Goal: Navigation & Orientation: Find specific page/section

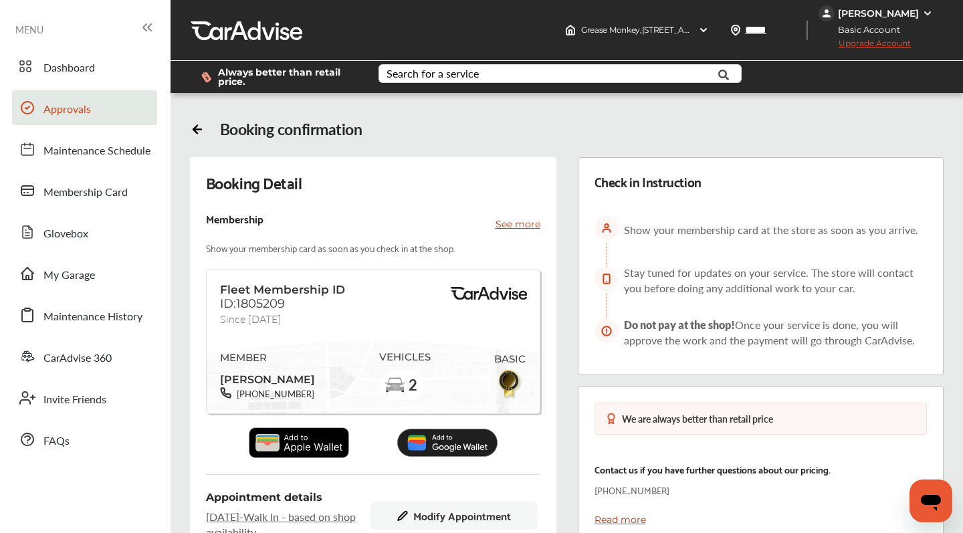
click at [54, 106] on span "Approvals" at bounding box center [66, 109] width 47 height 17
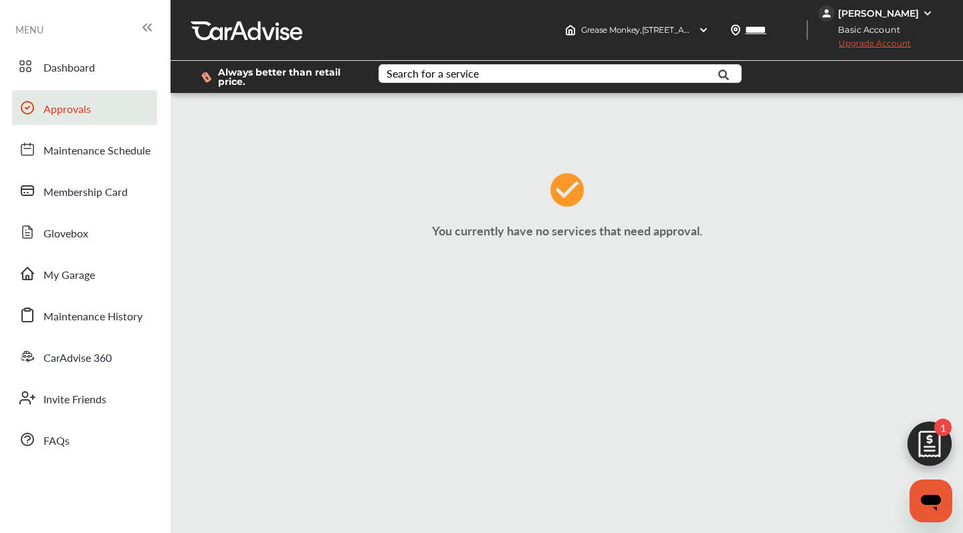
scroll to position [215, 0]
click at [69, 68] on span "Dashboard" at bounding box center [69, 68] width 52 height 17
click at [60, 72] on span "Dashboard" at bounding box center [69, 68] width 52 height 17
click at [65, 62] on span "Dashboard" at bounding box center [69, 68] width 52 height 17
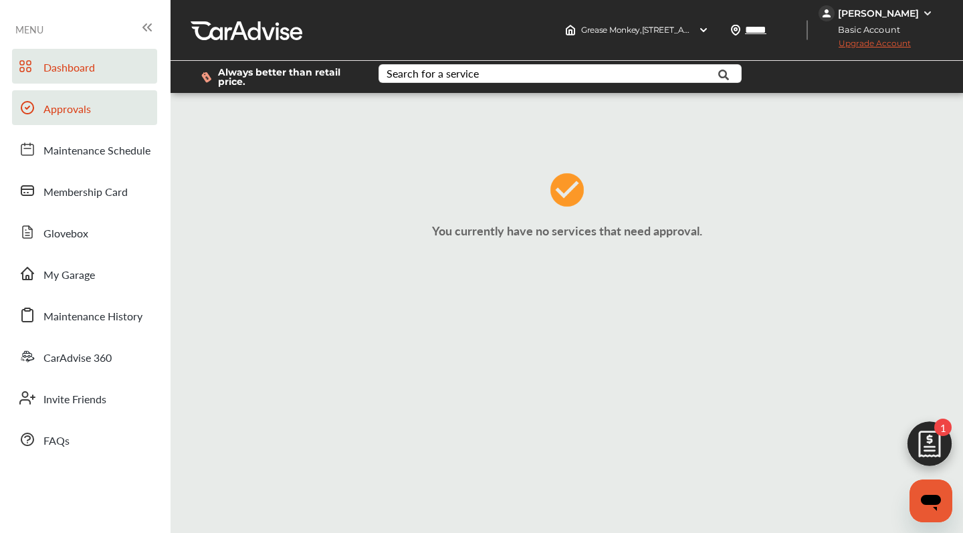
click at [65, 62] on span "Dashboard" at bounding box center [69, 68] width 52 height 17
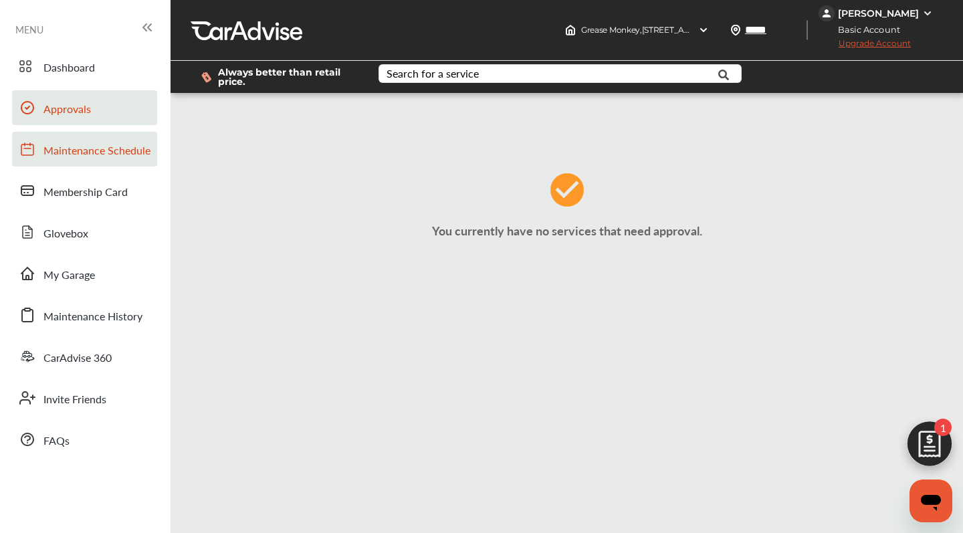
click at [72, 146] on span "Maintenance Schedule" at bounding box center [96, 150] width 107 height 17
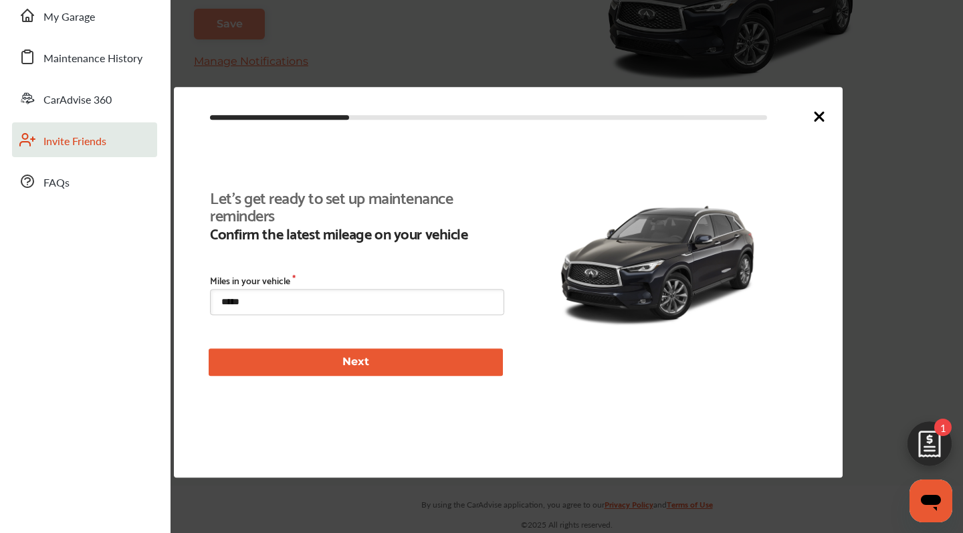
scroll to position [309, 0]
click at [821, 111] on icon at bounding box center [819, 116] width 16 height 16
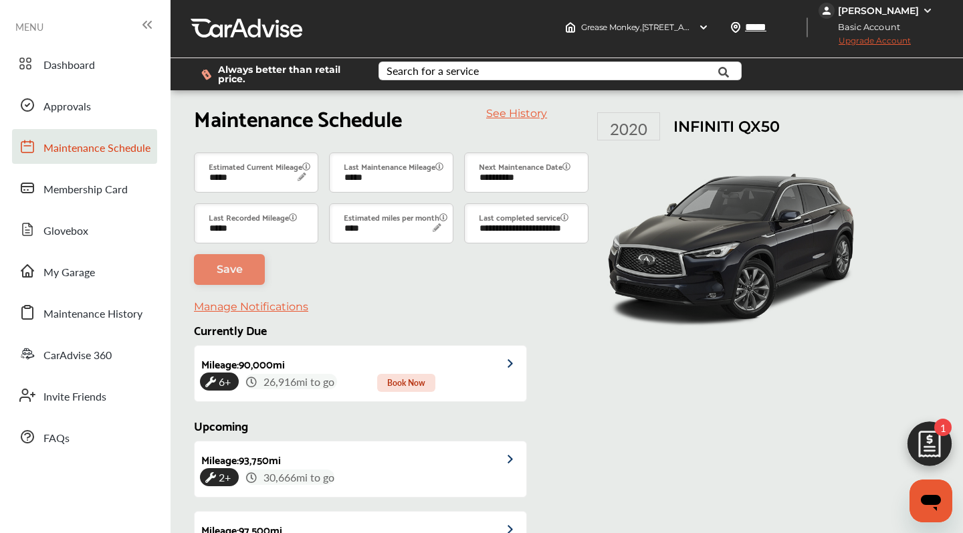
scroll to position [4, 0]
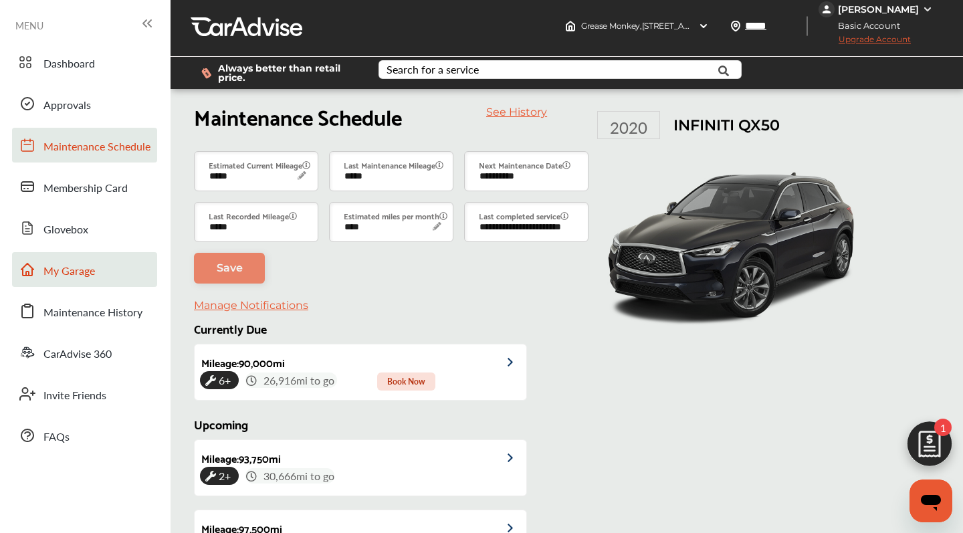
click at [54, 272] on span "My Garage" at bounding box center [69, 271] width 52 height 17
